Goal: Task Accomplishment & Management: Manage account settings

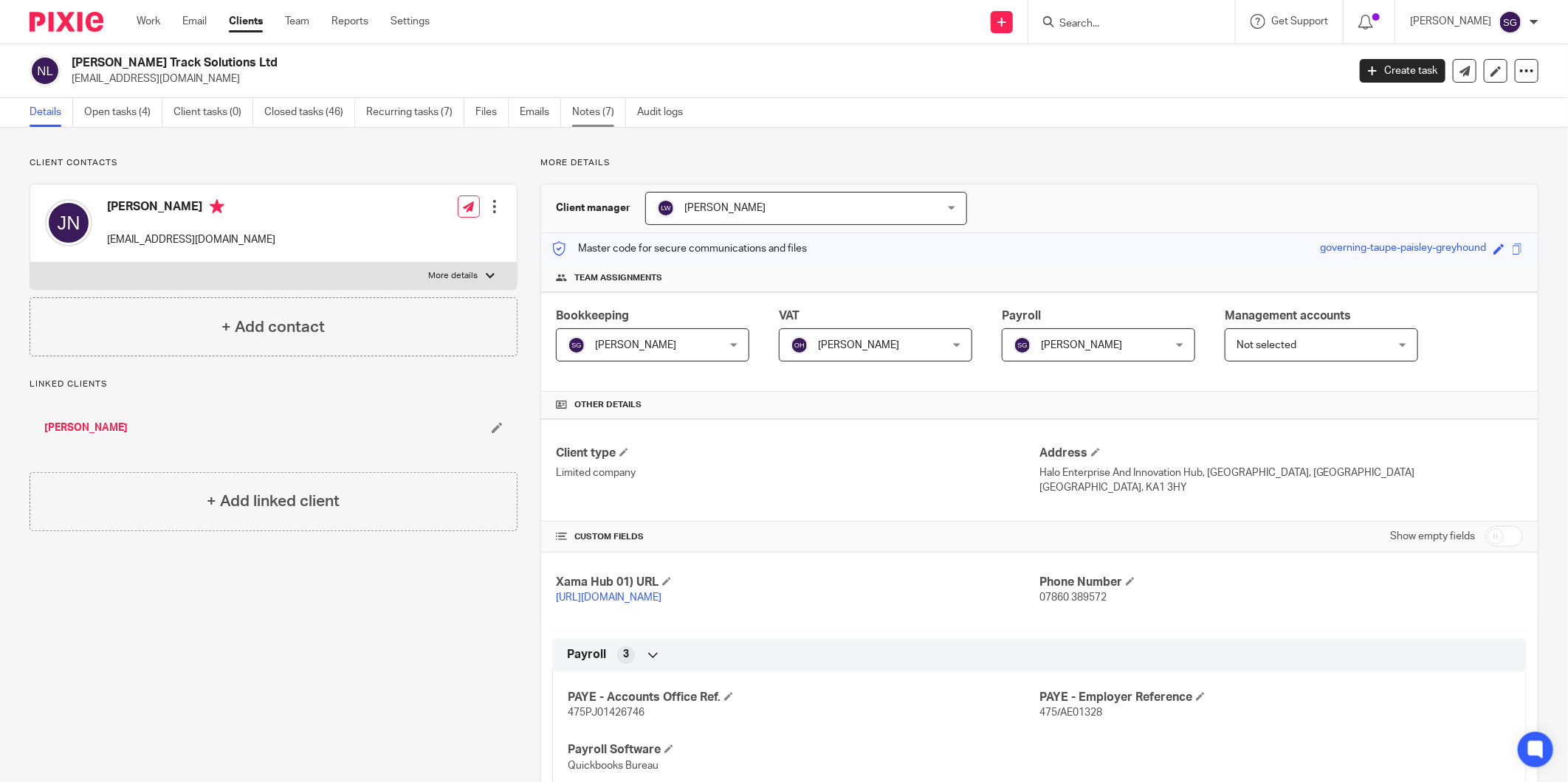
click at [594, 116] on link "Notes (7)" at bounding box center [599, 112] width 54 height 28
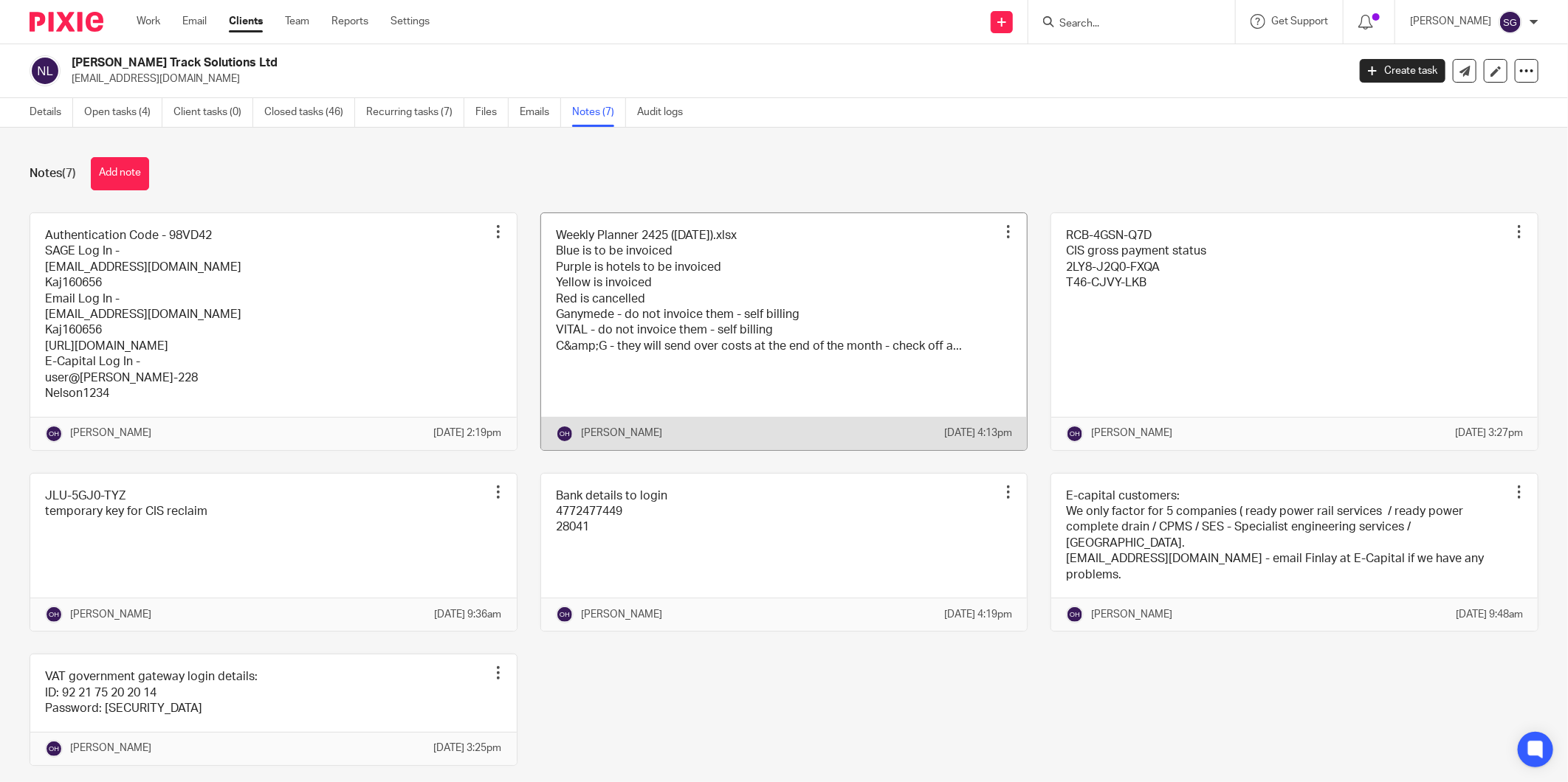
click at [770, 248] on link at bounding box center [784, 332] width 487 height 237
